Goal: Check status

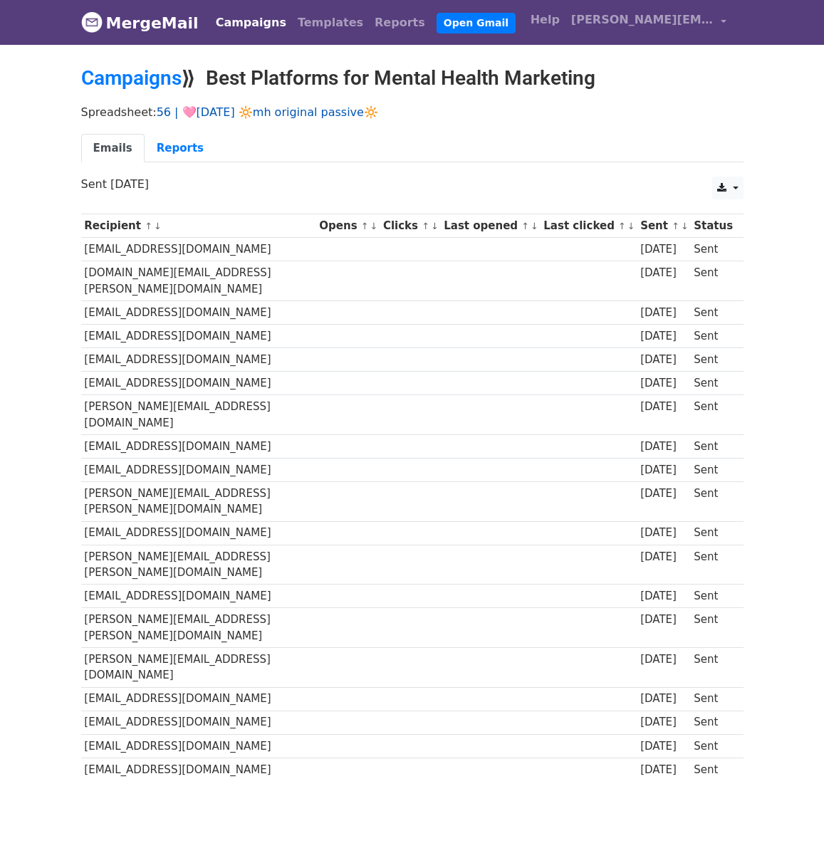
click at [246, 105] on link "56 | 🩷JULY 2 🔆mh original passive🔆" at bounding box center [268, 112] width 222 height 14
